Goal: Transaction & Acquisition: Purchase product/service

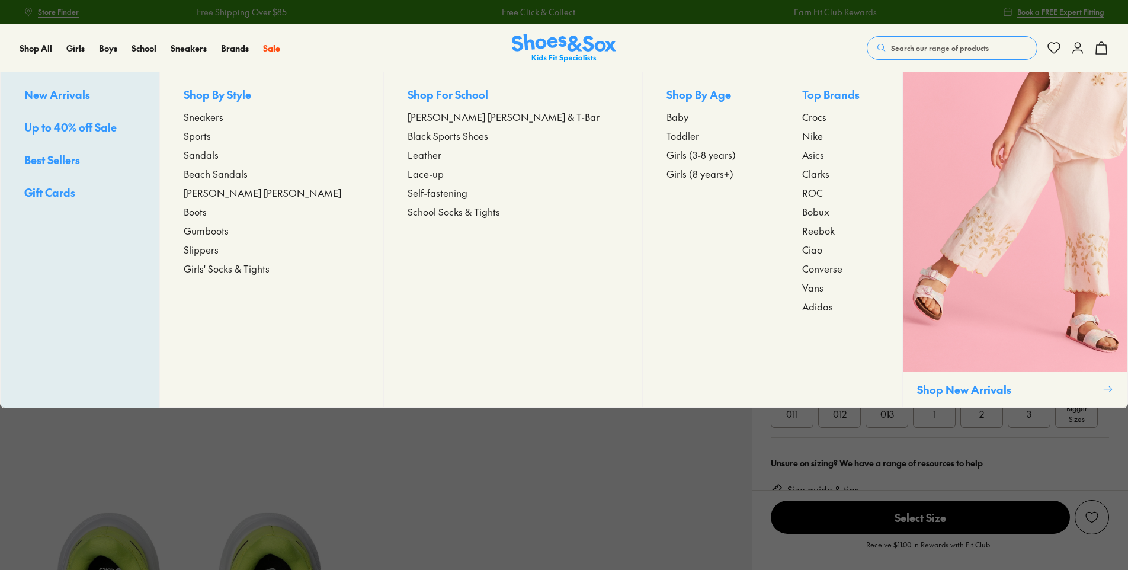
select select "*"
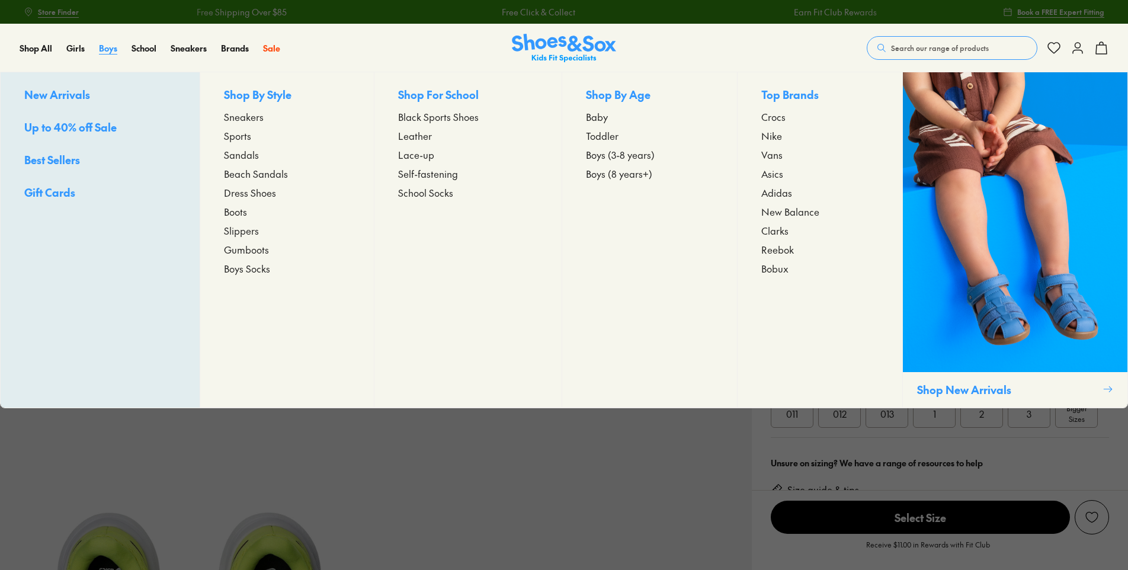
click at [107, 47] on span "Boys" at bounding box center [108, 48] width 18 height 12
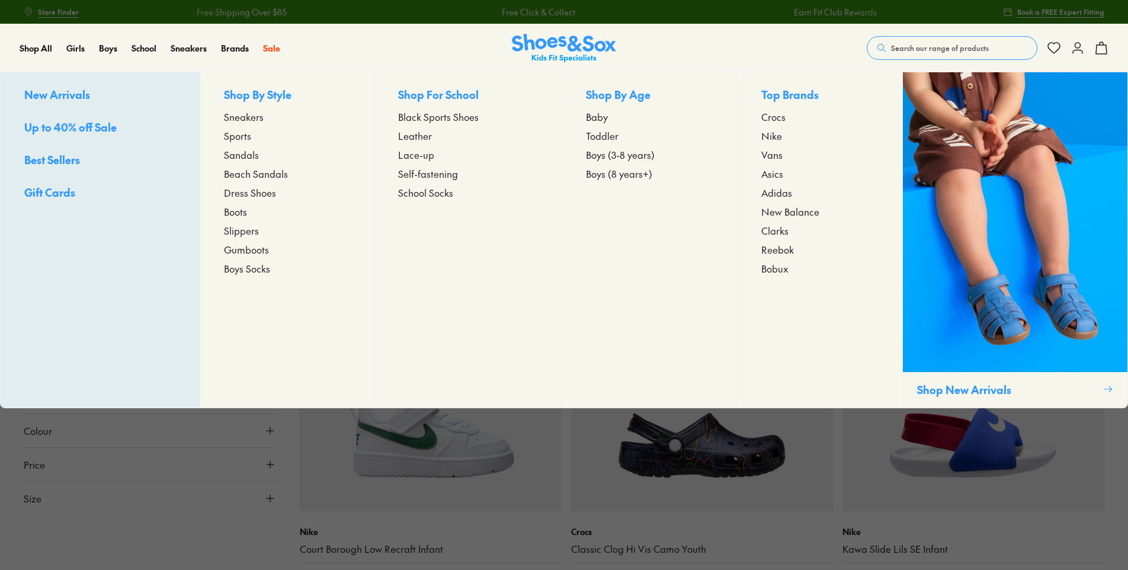
click at [255, 119] on span "Sneakers" at bounding box center [244, 117] width 40 height 14
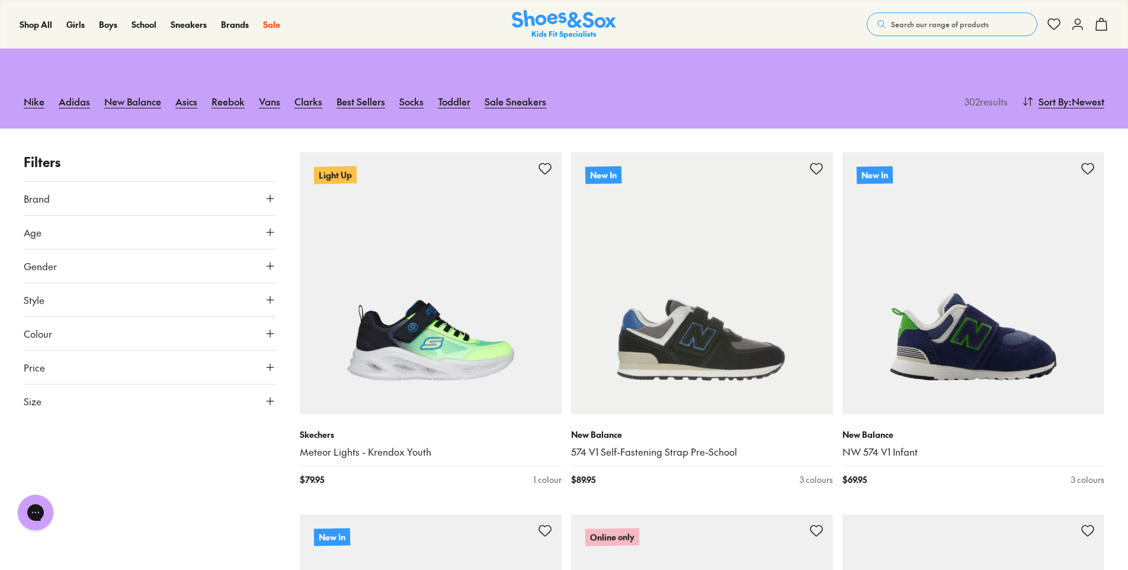
scroll to position [119, 0]
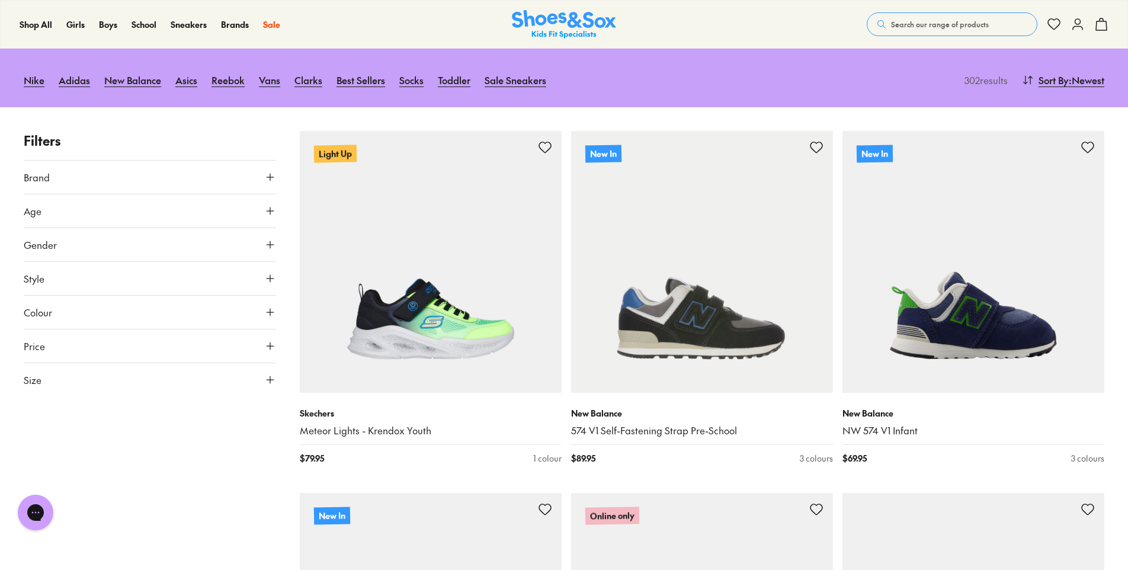
click at [227, 376] on button "Size" at bounding box center [150, 379] width 252 height 33
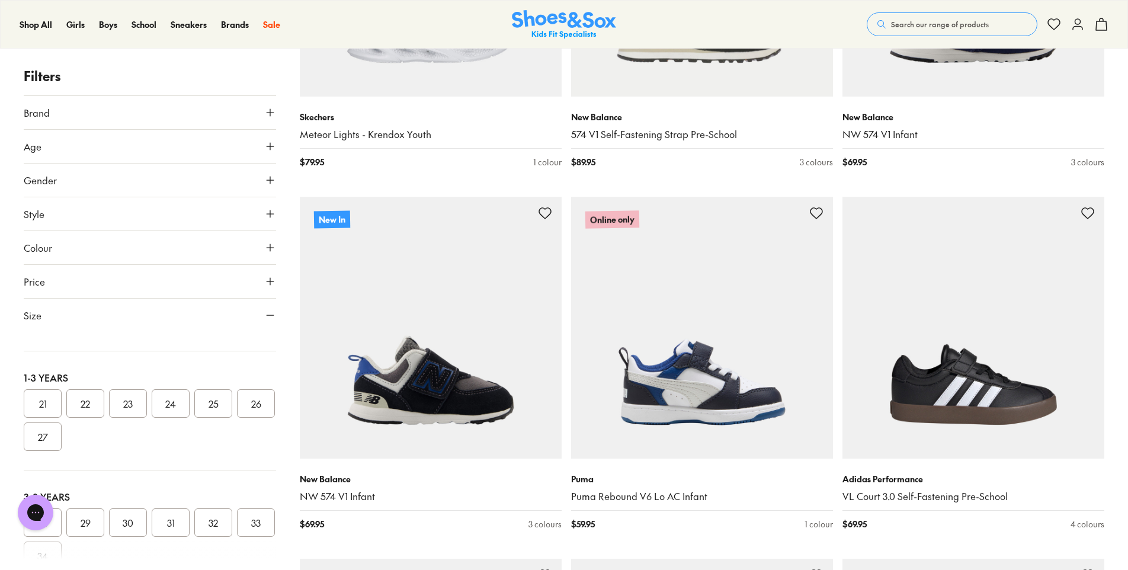
scroll to position [0, 0]
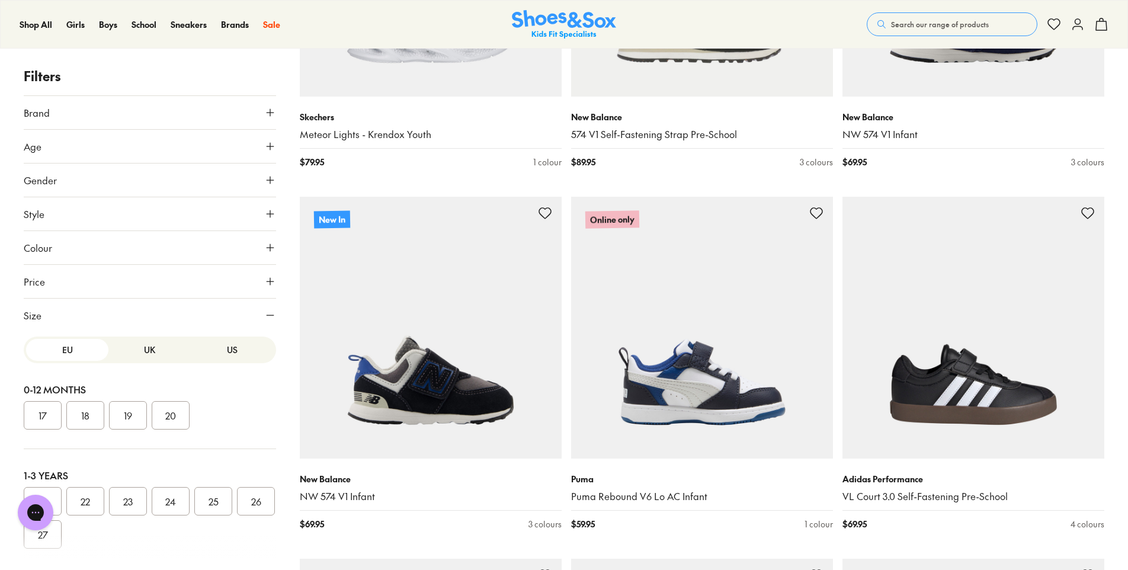
click at [233, 351] on button "US" at bounding box center [232, 350] width 82 height 22
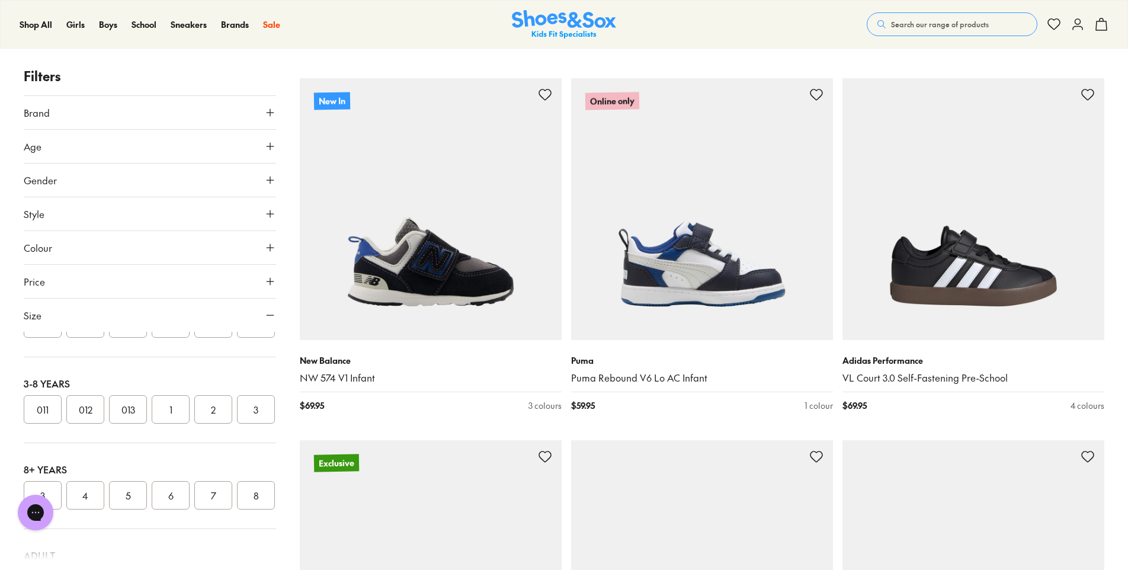
scroll to position [119, 0]
click at [237, 397] on button "010" at bounding box center [256, 383] width 38 height 28
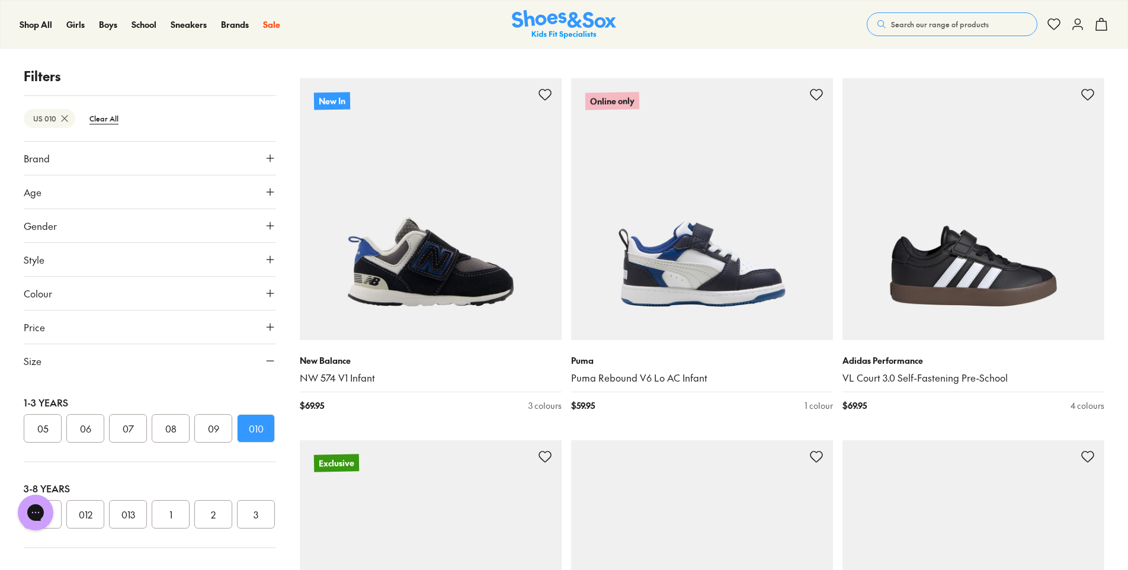
scroll to position [108, 0]
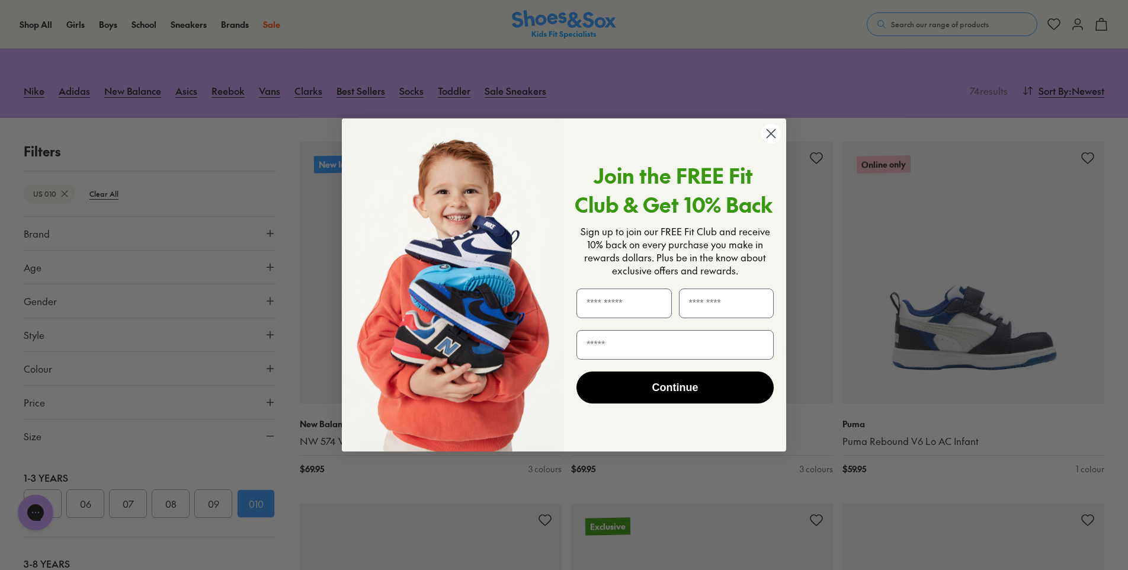
click at [777, 129] on circle "Close dialog" at bounding box center [771, 134] width 20 height 20
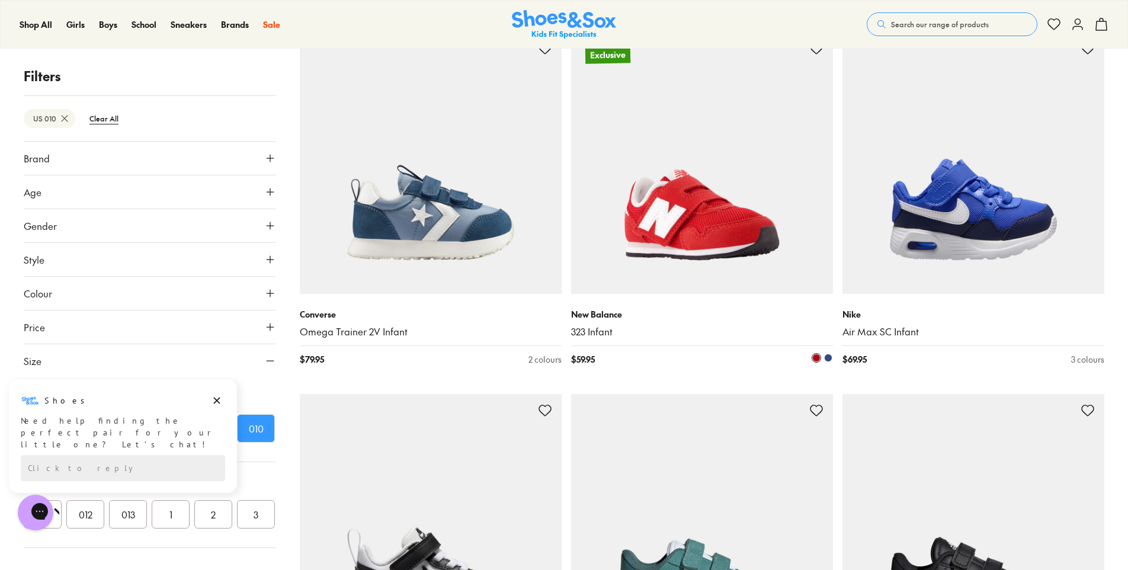
scroll to position [700, 0]
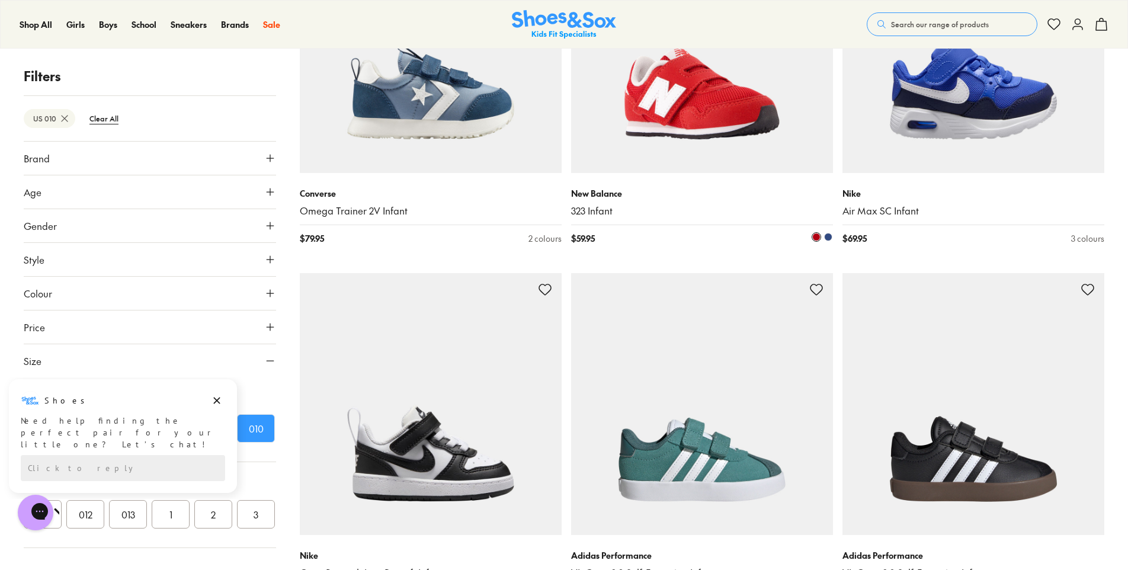
click at [829, 233] on span at bounding box center [828, 237] width 8 height 8
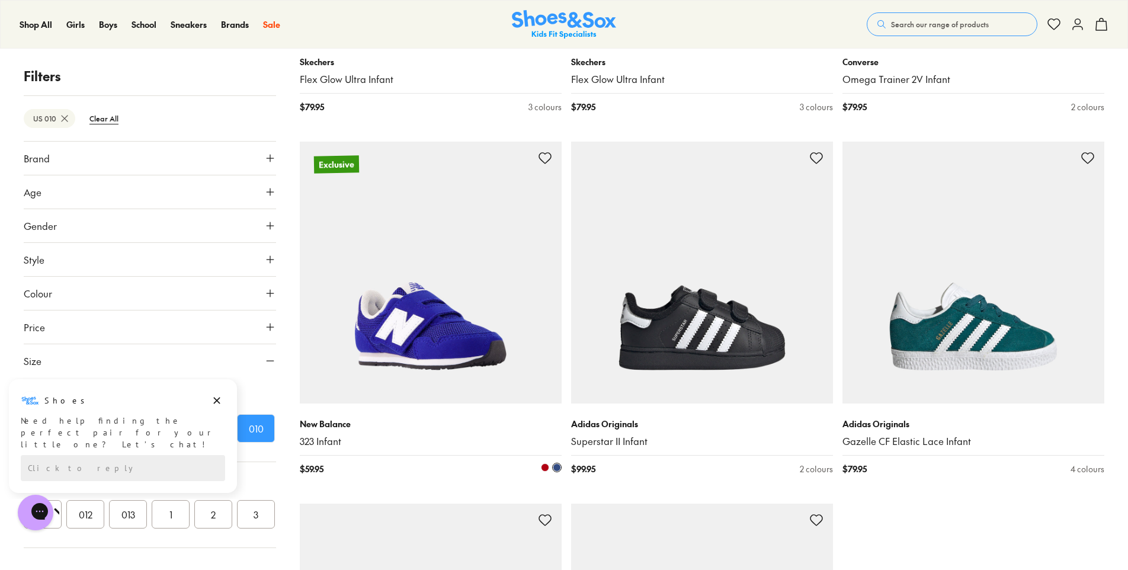
scroll to position [3367, 0]
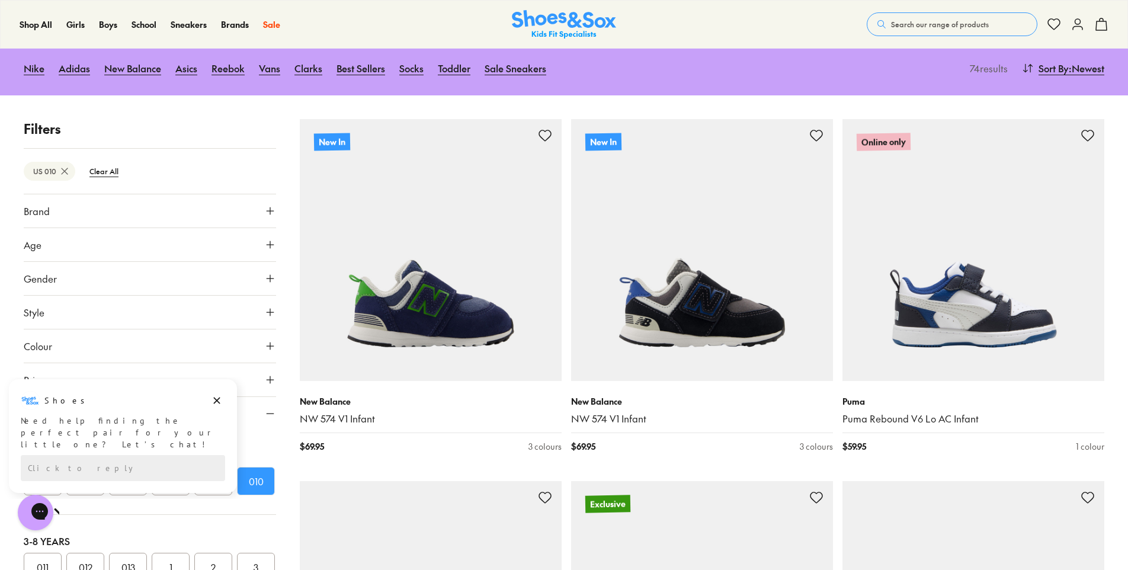
scroll to position [75, 0]
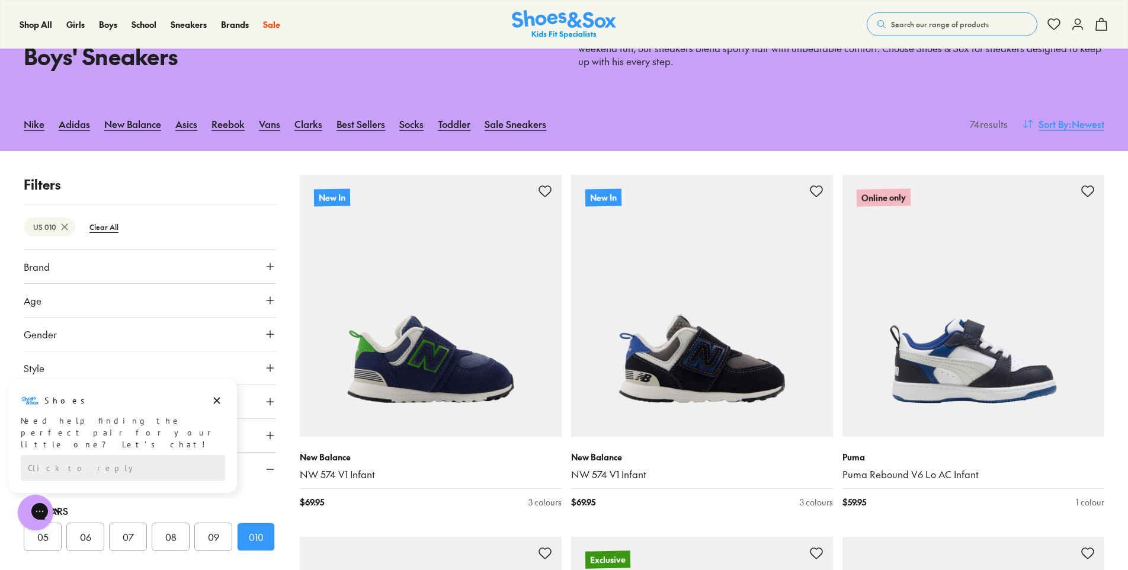
click at [1072, 120] on span ": Newest" at bounding box center [1087, 124] width 36 height 14
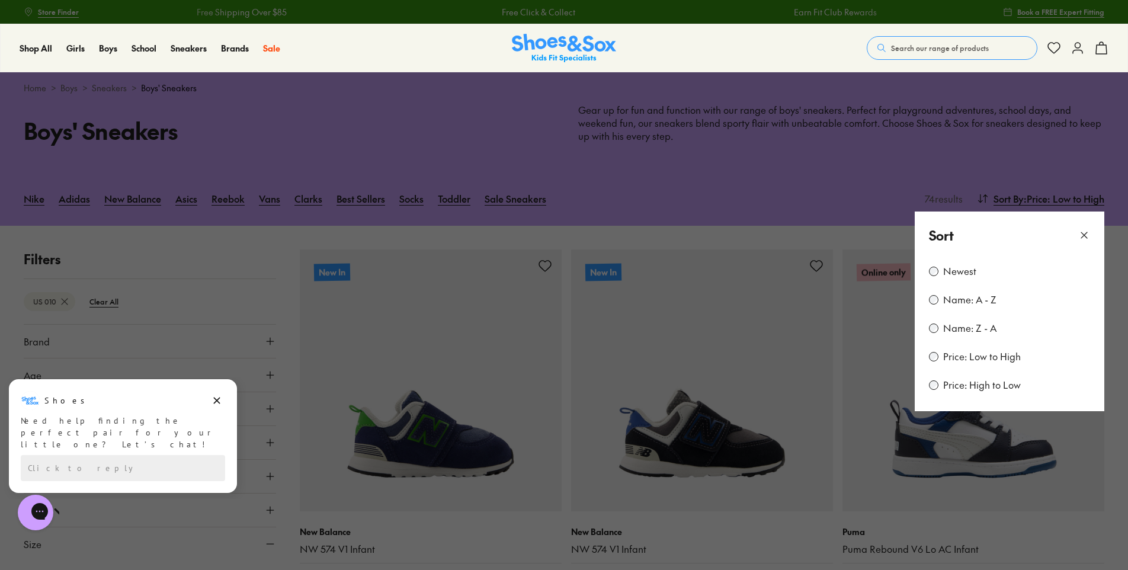
click at [1086, 236] on icon at bounding box center [1085, 235] width 12 height 12
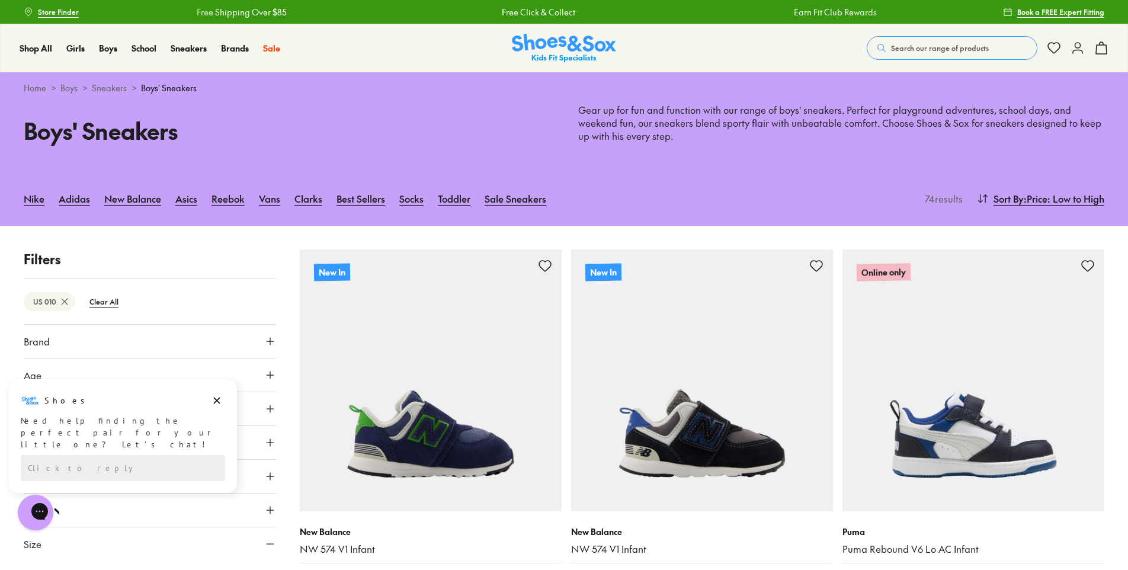
click at [1068, 199] on span ": Price: Low to High" at bounding box center [1064, 198] width 81 height 14
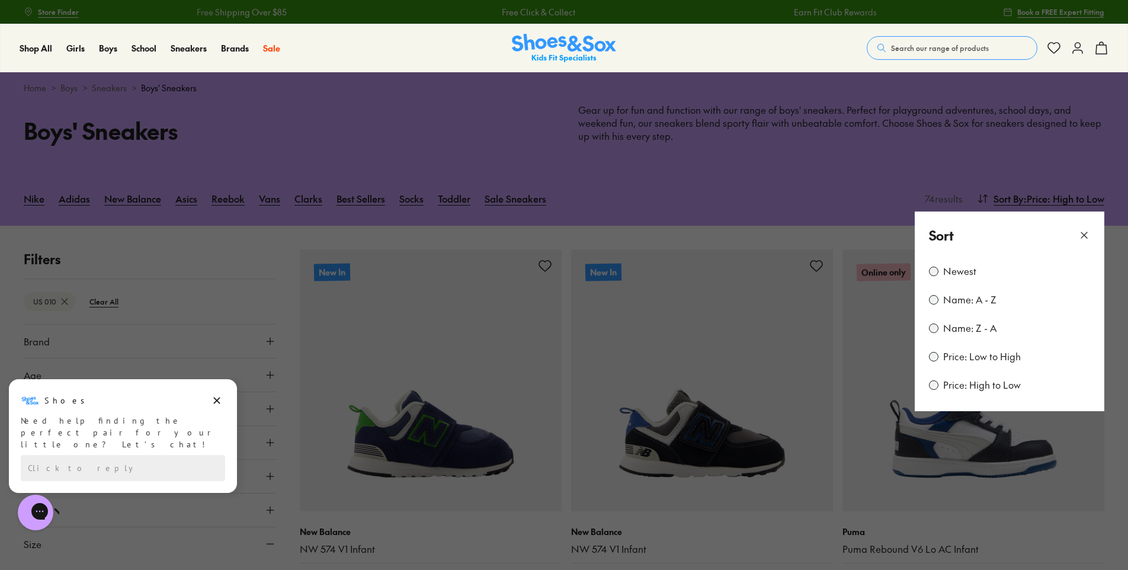
click at [1079, 228] on button at bounding box center [1085, 236] width 12 height 20
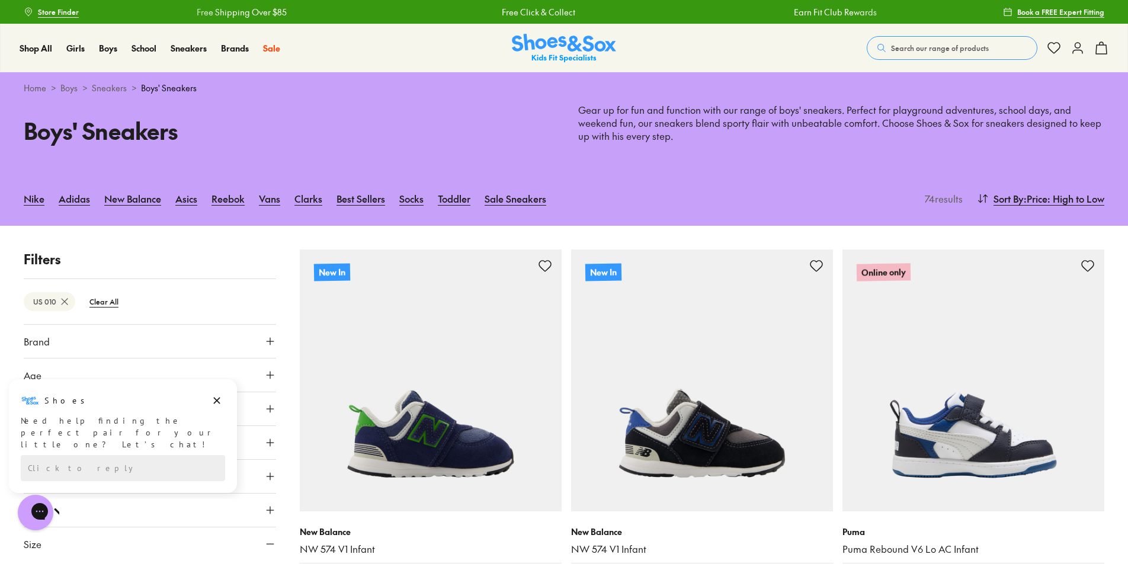
click at [1063, 196] on span ": Price: High to Low" at bounding box center [1064, 198] width 81 height 14
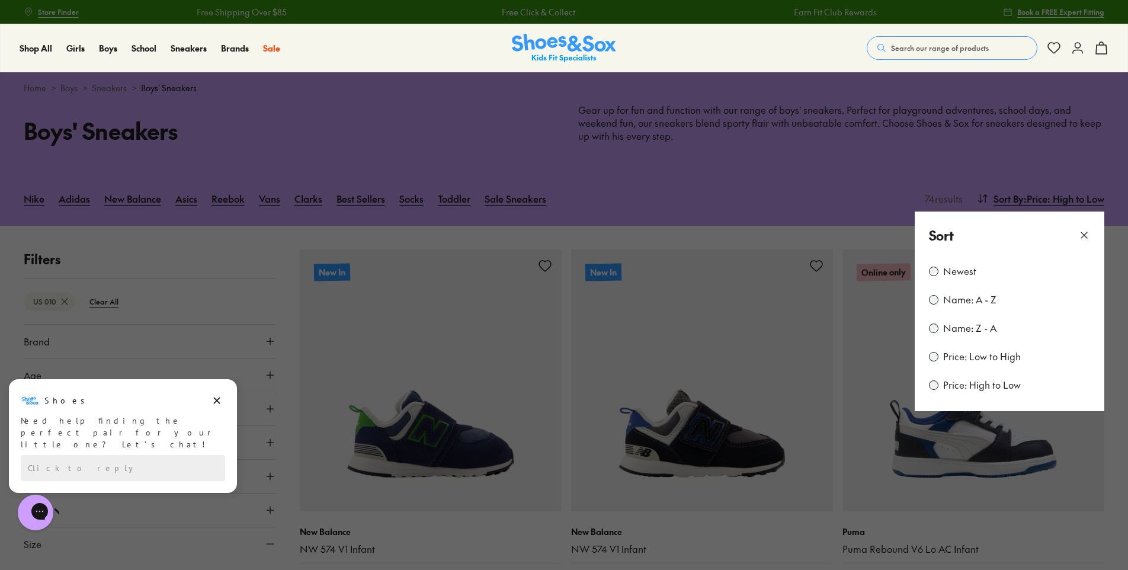
click at [943, 356] on div "Price: Low to High" at bounding box center [1009, 357] width 161 height 14
click at [1085, 231] on icon at bounding box center [1085, 235] width 12 height 12
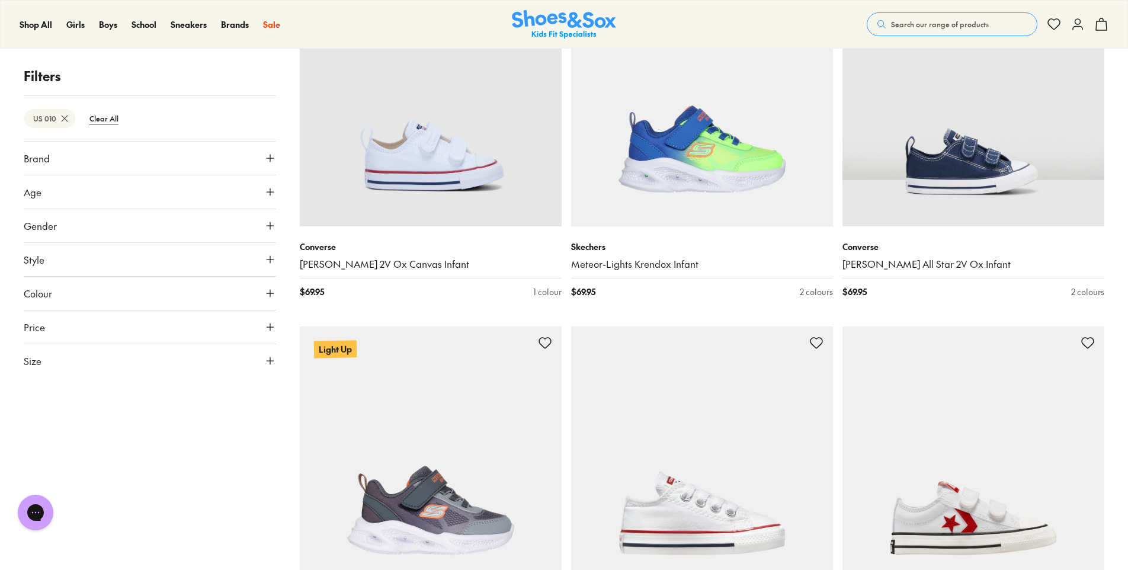
scroll to position [1837, 0]
